Goal: Entertainment & Leisure: Consume media (video, audio)

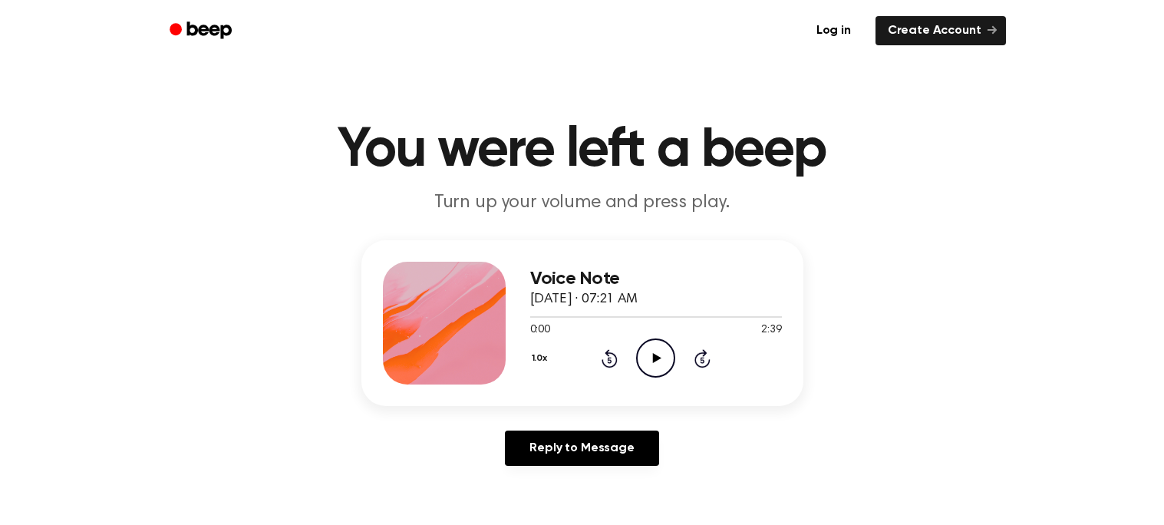
click at [662, 379] on div "Voice Note [DATE] · 07:21 AM 0:00 2:39 Your browser does not support the [objec…" at bounding box center [656, 323] width 252 height 123
click at [656, 364] on icon "Play Audio" at bounding box center [655, 358] width 39 height 39
click at [712, 355] on div "1.0x Rewind 5 seconds Pause Audio Skip 5 seconds" at bounding box center [656, 358] width 252 height 39
click at [712, 356] on div "1.0x Rewind 5 seconds Pause Audio Skip 5 seconds" at bounding box center [656, 358] width 252 height 39
click at [707, 357] on icon "Skip 5 seconds" at bounding box center [702, 359] width 17 height 20
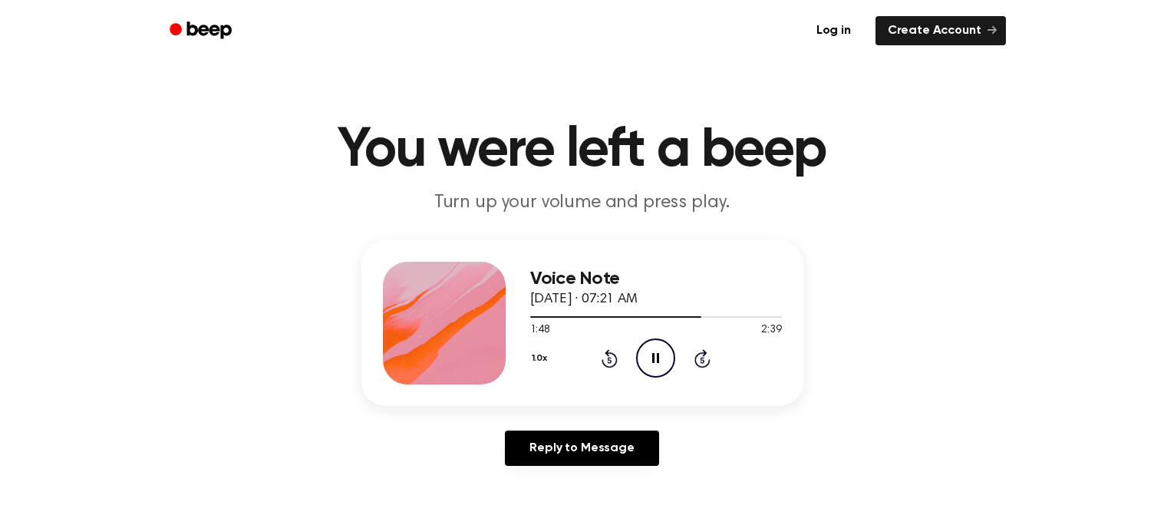
click at [649, 370] on icon "Pause Audio" at bounding box center [655, 358] width 39 height 39
click at [649, 370] on icon "Play Audio" at bounding box center [655, 358] width 39 height 39
click at [649, 370] on icon "Pause Audio" at bounding box center [655, 358] width 39 height 39
click at [649, 370] on icon "Play Audio" at bounding box center [655, 358] width 39 height 39
click at [649, 370] on icon "Pause Audio" at bounding box center [655, 358] width 39 height 39
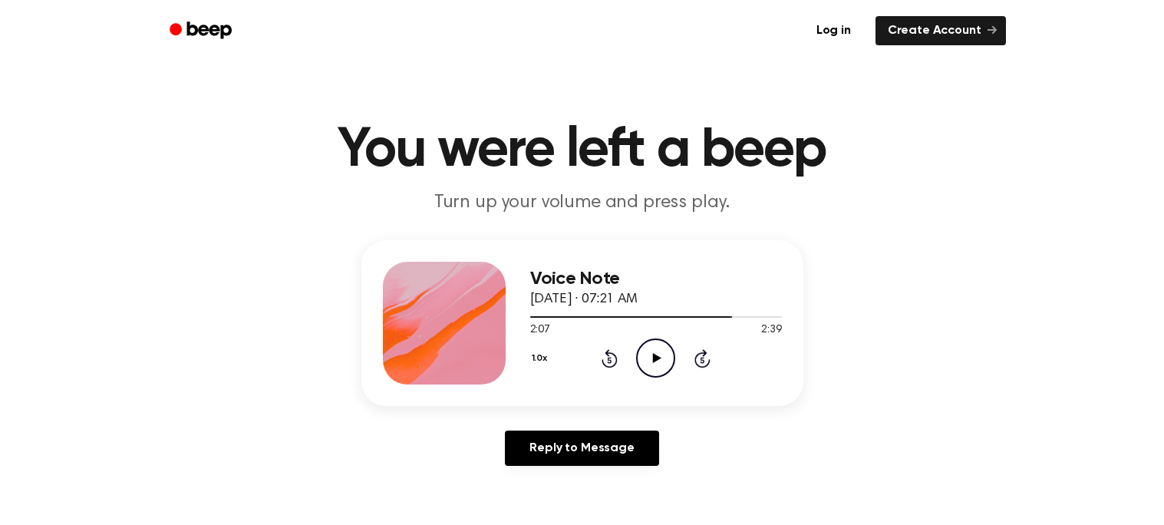
click at [649, 370] on icon "Play Audio" at bounding box center [655, 358] width 39 height 39
